Goal: Navigation & Orientation: Find specific page/section

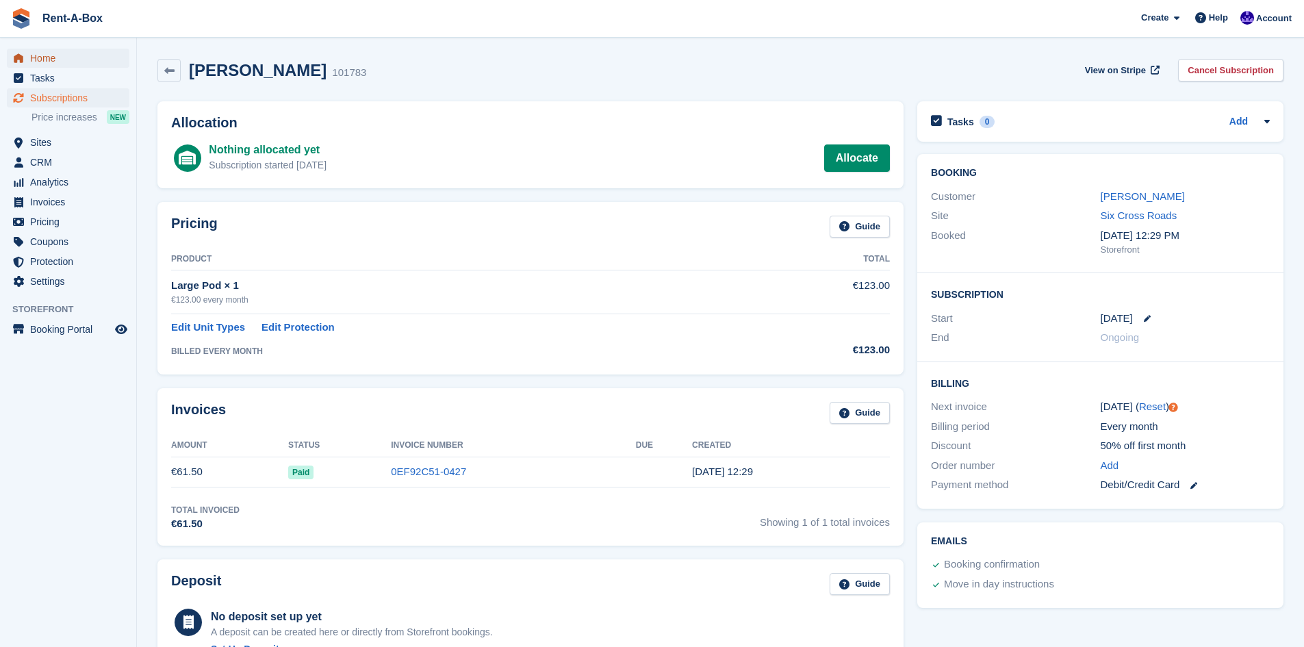
click at [47, 63] on span "Home" at bounding box center [71, 58] width 82 height 19
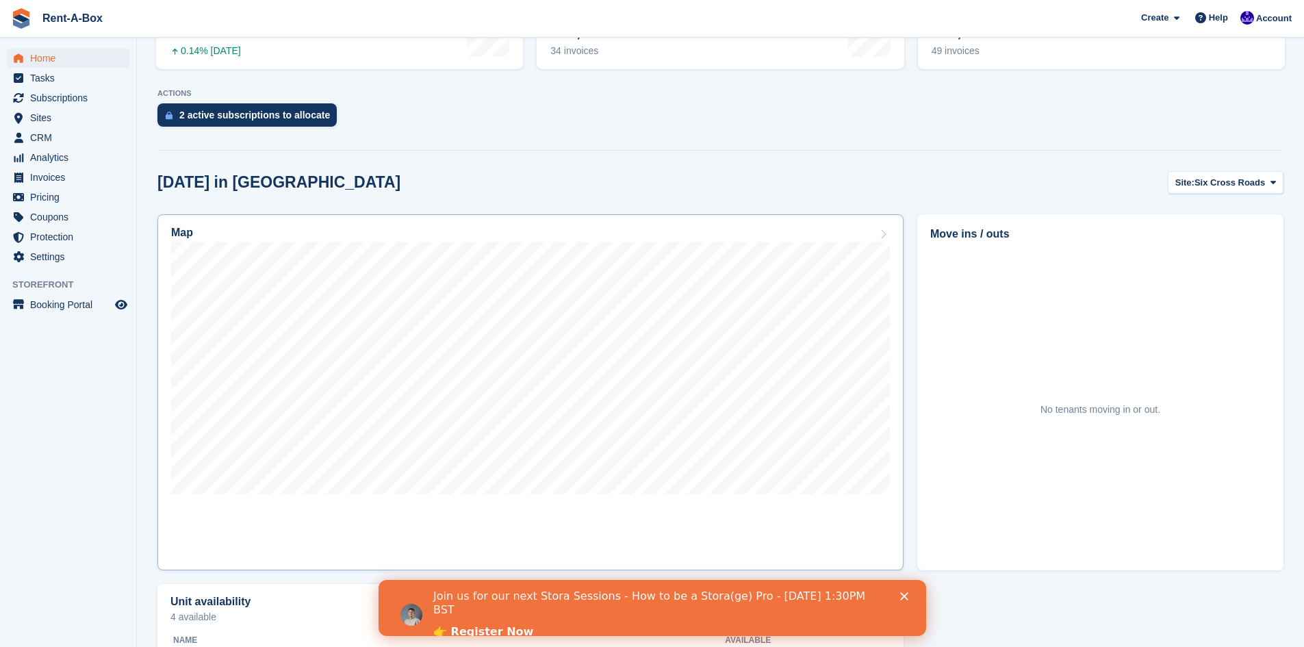
scroll to position [236, 0]
